Goal: Task Accomplishment & Management: Manage account settings

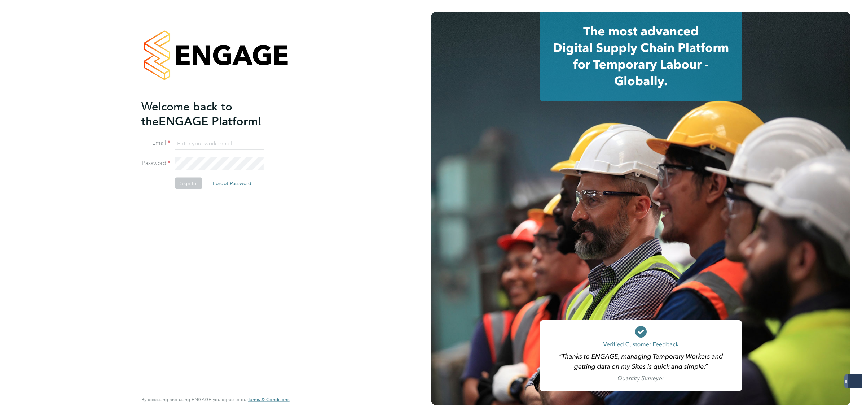
type input "lee.mcmillan@servicecare.org.uk"
click at [185, 179] on button "Sign In" at bounding box center [188, 184] width 27 height 12
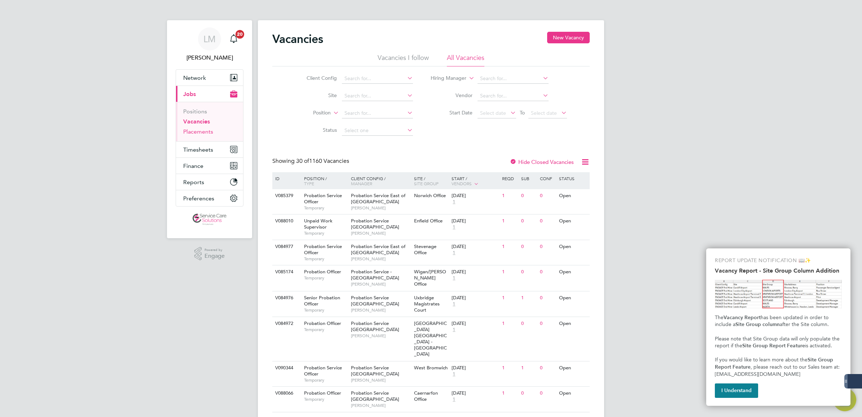
click at [202, 132] on link "Placements" at bounding box center [198, 131] width 30 height 7
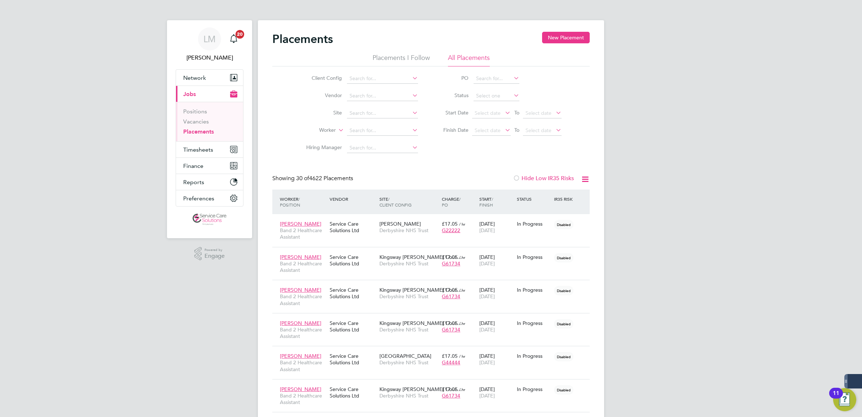
click at [400, 58] on li "Placements I Follow" at bounding box center [401, 59] width 57 height 13
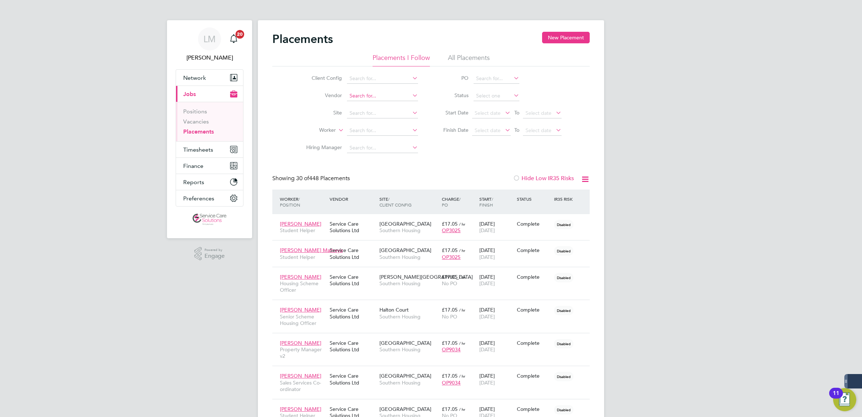
click at [361, 96] on input at bounding box center [382, 96] width 71 height 10
click at [359, 78] on input at bounding box center [382, 79] width 71 height 10
click at [396, 98] on li "Swa n Housing Association Limited" at bounding box center [390, 98] width 86 height 10
type input "Swan Housing Association Limited"
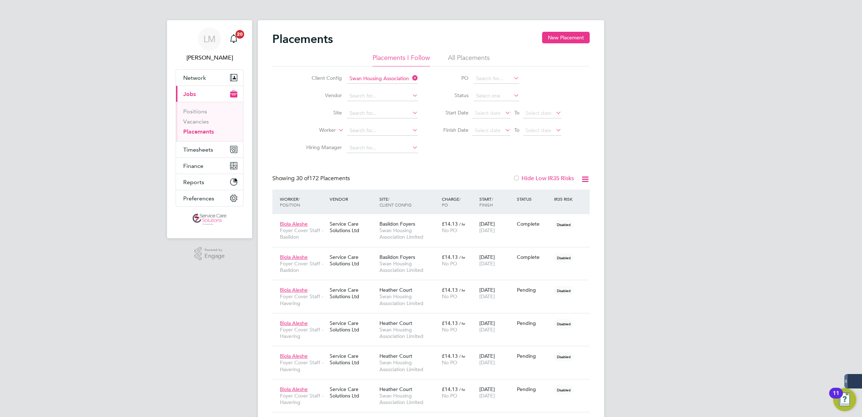
click at [589, 179] on icon at bounding box center [585, 179] width 9 height 9
click at [571, 196] on li "Download Placements Report" at bounding box center [549, 196] width 77 height 10
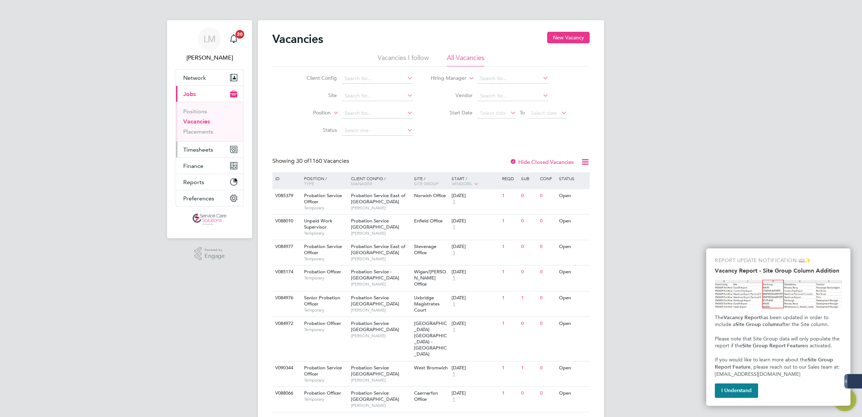
click at [210, 150] on span "Timesheets" at bounding box center [198, 149] width 30 height 7
click at [210, 129] on link "Timesheets" at bounding box center [198, 127] width 30 height 7
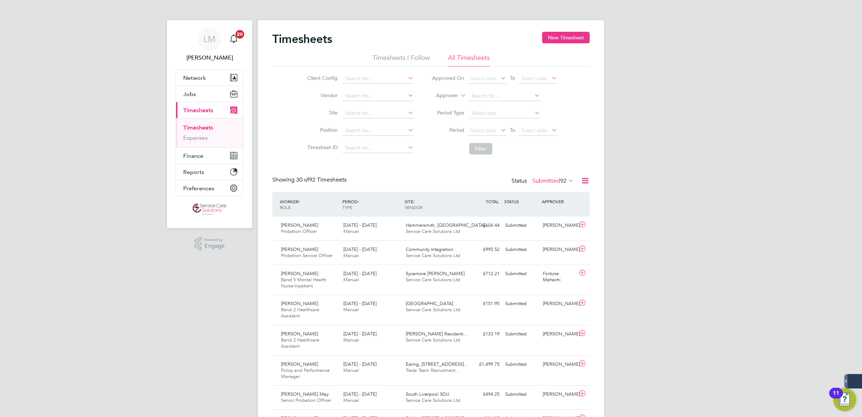
click at [392, 62] on li "Timesheets I Follow" at bounding box center [401, 59] width 57 height 13
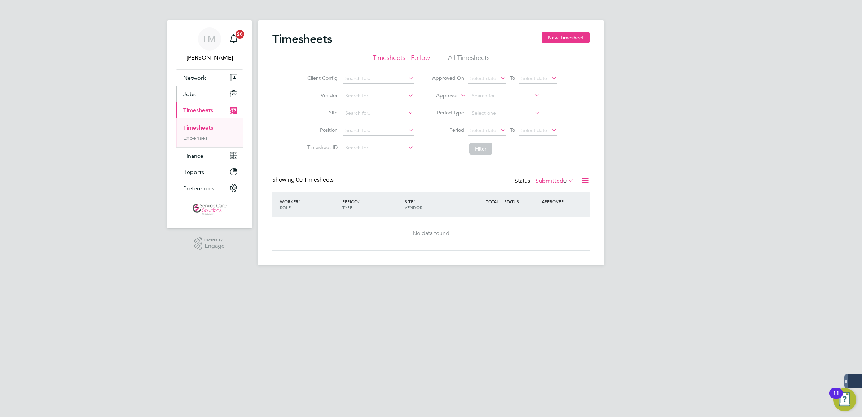
click at [212, 97] on button "Jobs" at bounding box center [209, 94] width 67 height 16
click at [202, 134] on link "Placements" at bounding box center [198, 131] width 30 height 7
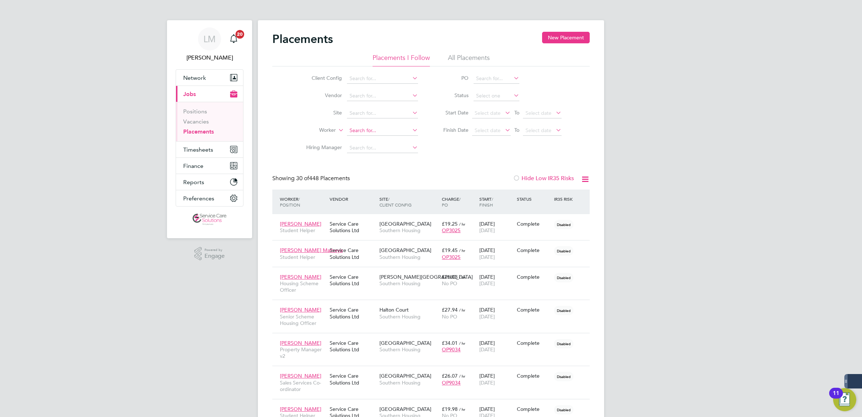
click at [354, 134] on input at bounding box center [382, 131] width 71 height 10
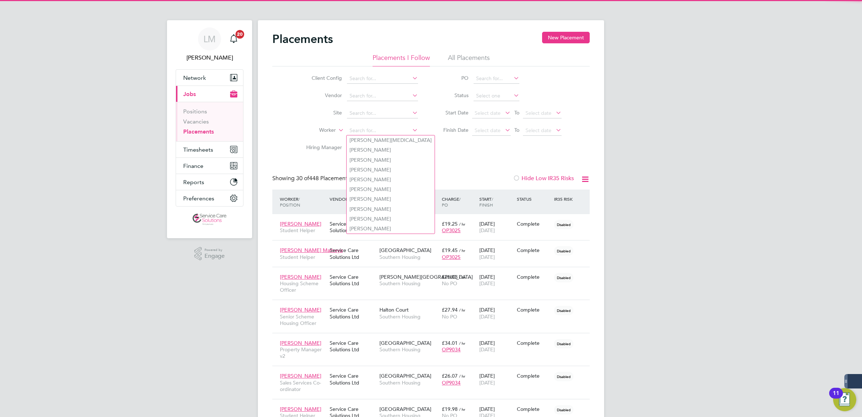
click at [317, 140] on li "Hiring Manager" at bounding box center [360, 147] width 136 height 17
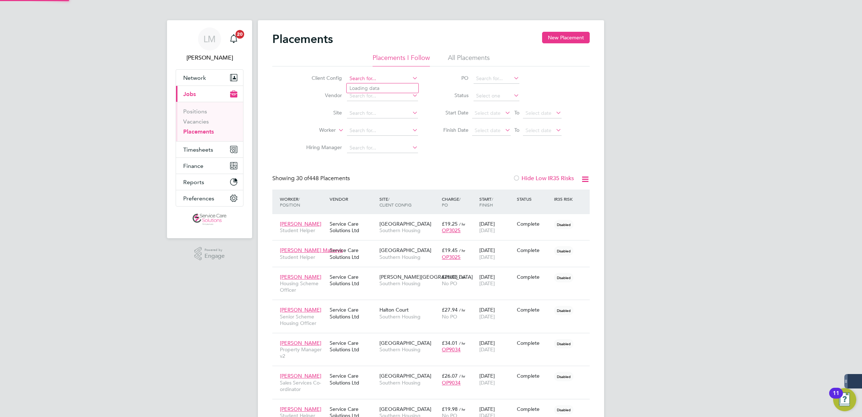
click at [375, 82] on input at bounding box center [382, 79] width 71 height 10
click at [380, 84] on li "Southern Housing" at bounding box center [383, 88] width 72 height 10
type input "Southern Housing"
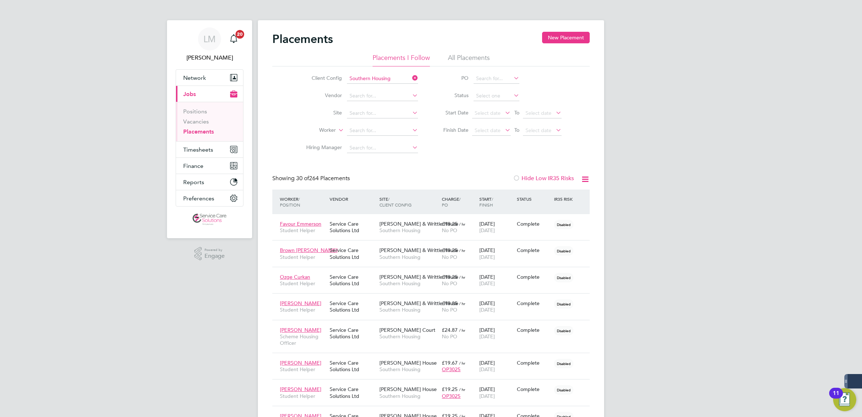
click at [336, 129] on li "Worker" at bounding box center [360, 130] width 136 height 17
click at [333, 129] on label "Worker" at bounding box center [314, 130] width 41 height 7
click at [329, 145] on li "Position" at bounding box center [314, 147] width 45 height 9
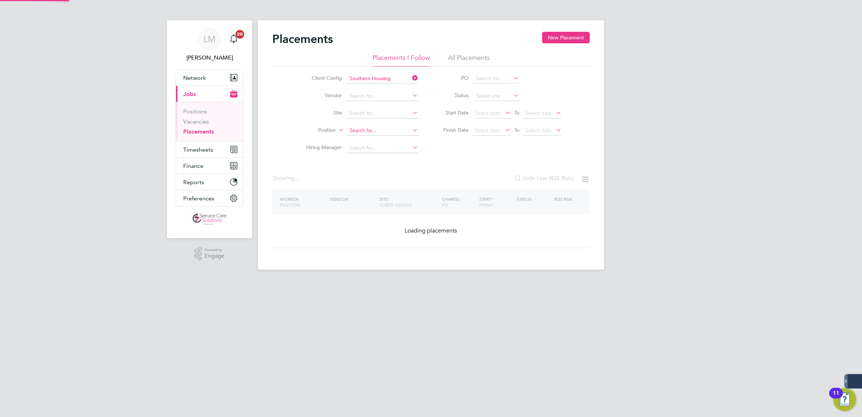
click at [367, 131] on input at bounding box center [382, 131] width 71 height 10
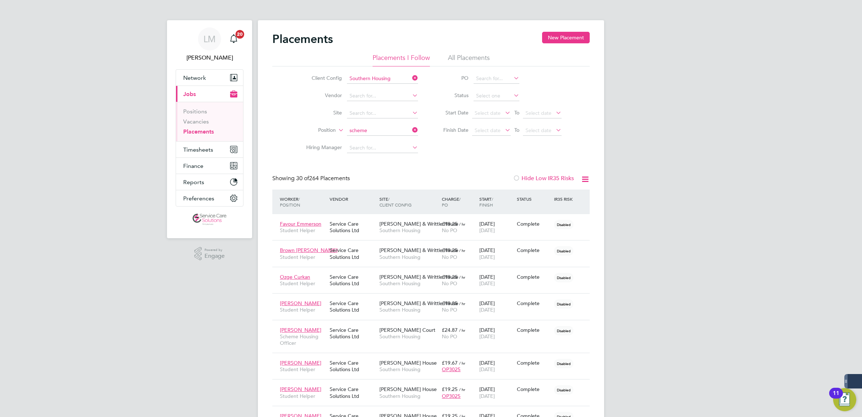
click at [393, 163] on li "Scheme Manager" at bounding box center [384, 160] width 75 height 10
type input "Scheme Manager"
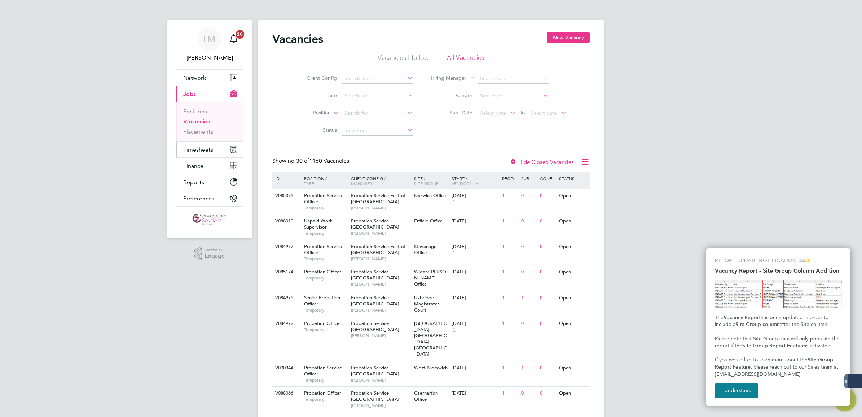
click at [203, 156] on button "Timesheets" at bounding box center [209, 149] width 67 height 16
click at [205, 127] on link "Timesheets" at bounding box center [198, 127] width 30 height 7
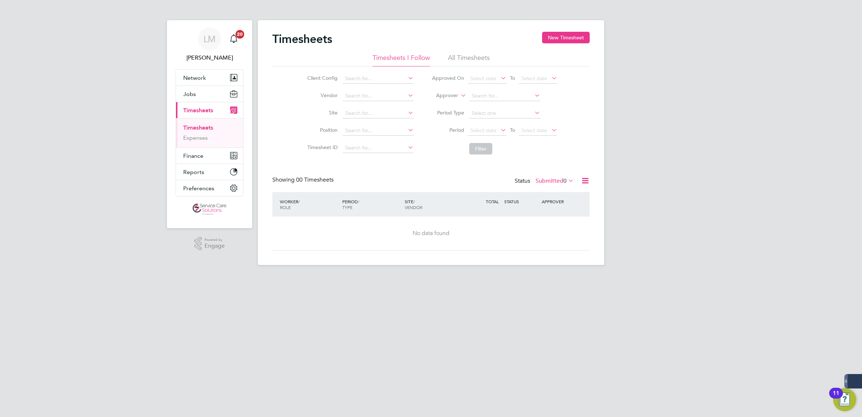
click at [428, 177] on label "Submitted 0" at bounding box center [555, 180] width 38 height 7
click at [428, 183] on label "Submitted 0" at bounding box center [555, 180] width 38 height 7
click at [428, 182] on label "Submitted 0" at bounding box center [555, 180] width 38 height 7
click at [428, 204] on li "Saved" at bounding box center [545, 204] width 33 height 10
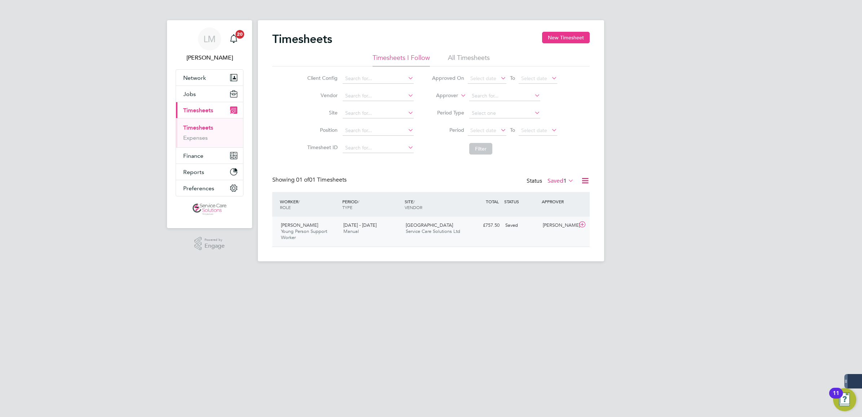
click at [409, 234] on span "Service Care Solutions Ltd" at bounding box center [433, 231] width 54 height 6
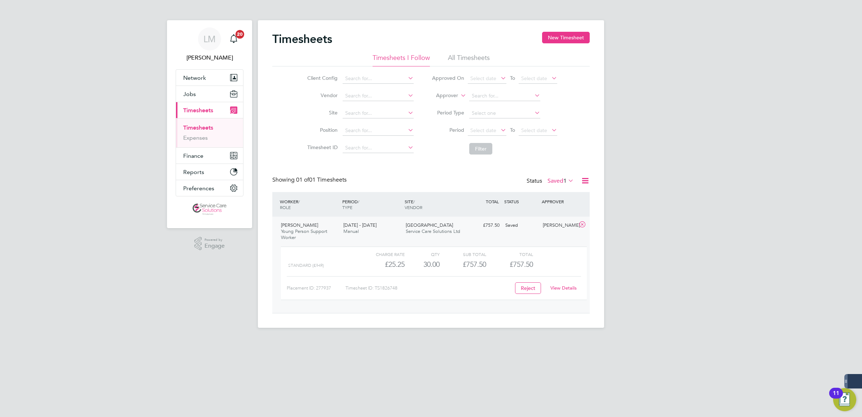
click at [428, 288] on link "View Details" at bounding box center [564, 288] width 26 height 6
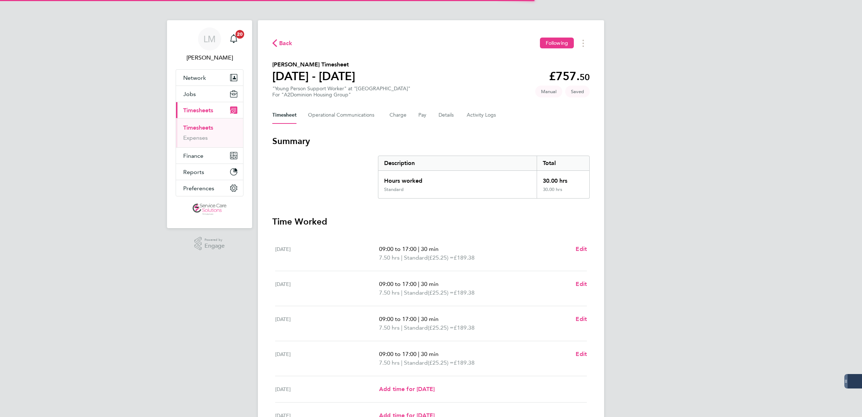
scroll to position [102, 0]
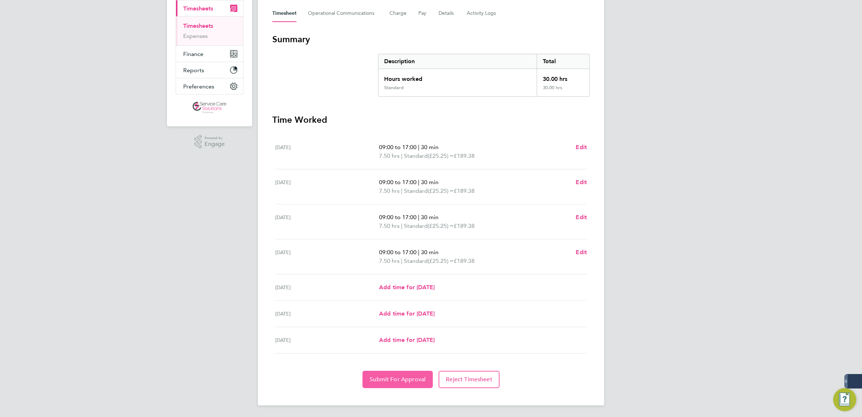
click at [407, 380] on span "Submit For Approval" at bounding box center [398, 379] width 56 height 7
